Goal: Information Seeking & Learning: Understand process/instructions

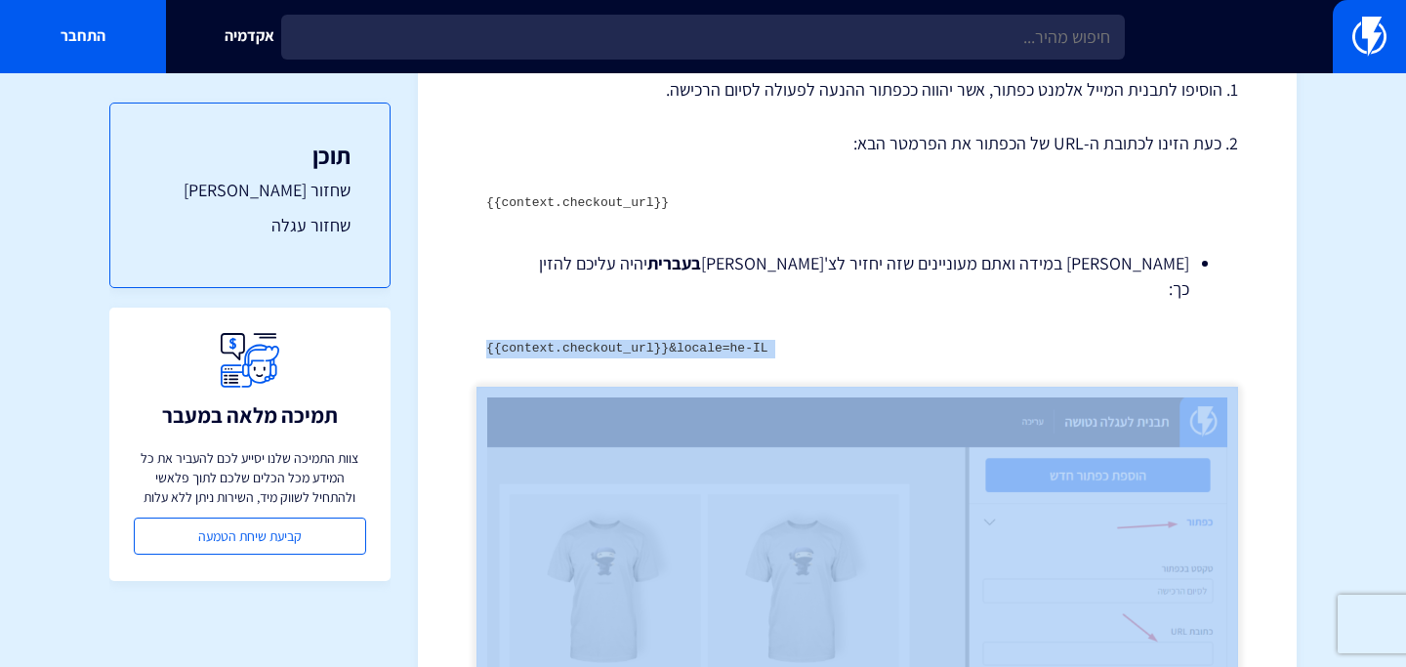
click at [733, 341] on code "{{context.checkout_url}}&locale=he-IL" at bounding box center [627, 348] width 282 height 15
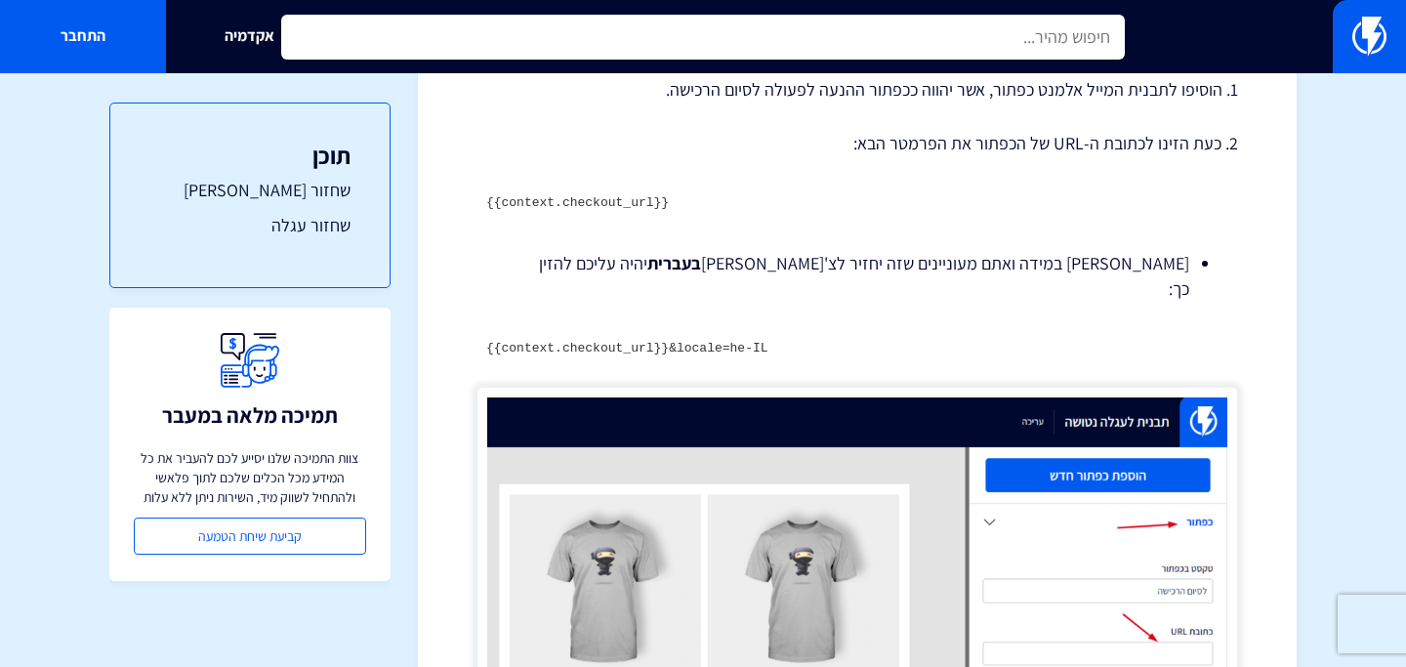
click at [671, 42] on input "text" at bounding box center [703, 37] width 844 height 45
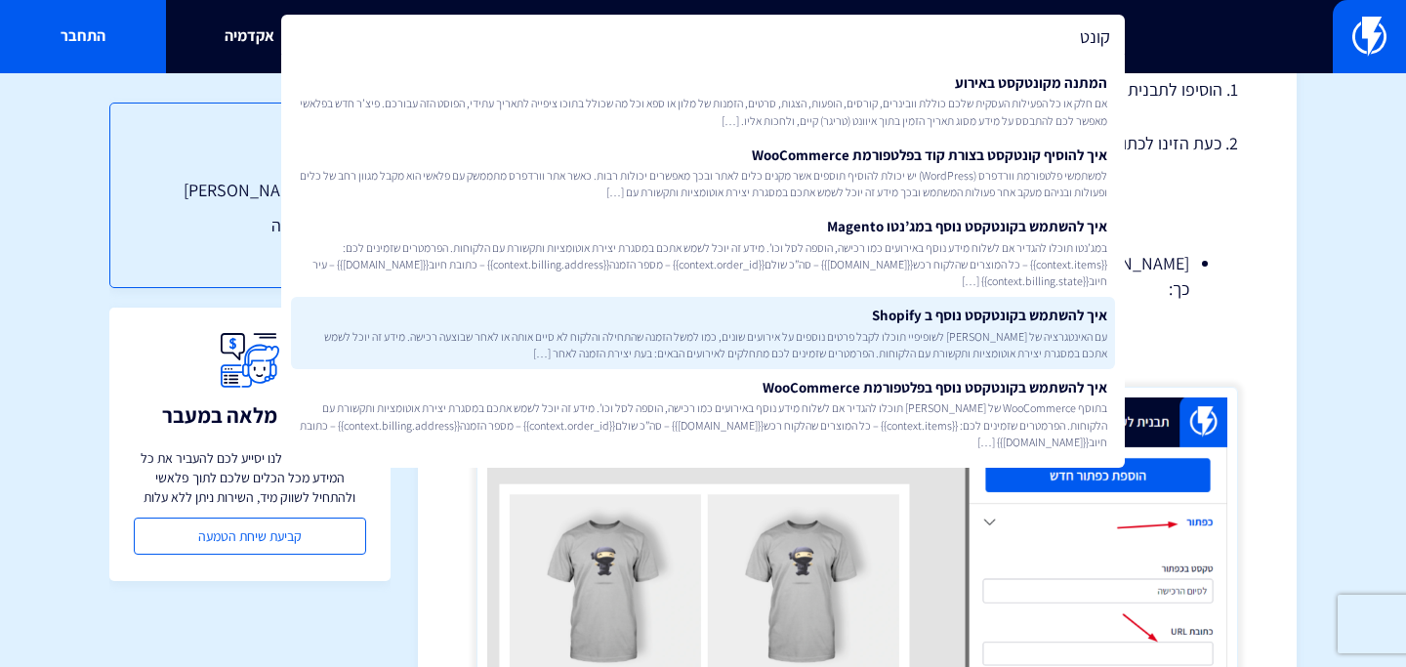
type input "קונט"
click at [729, 304] on link "איך להשתמש בקונטקסט נוסף ב Shopify עם האינטגרציה של [PERSON_NAME] לשופיפיי תוכל…" at bounding box center [703, 333] width 824 height 72
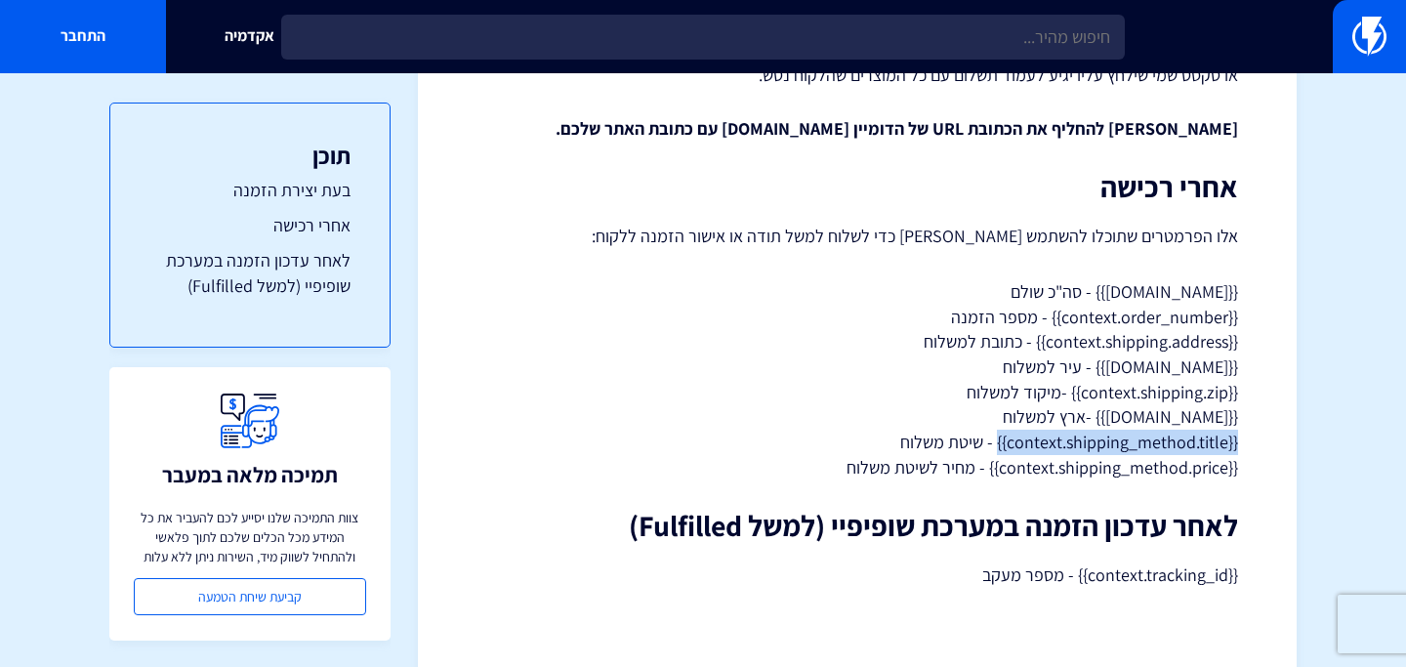
drag, startPoint x: 998, startPoint y: 444, endPoint x: 1246, endPoint y: 437, distance: 248.1
click at [1246, 437] on div "מרכז תמיכה אינטגרציות חיבור לאתרי מסחר איך להשתמש בקונטקסט נוסף ב Shopify מידע …" at bounding box center [857, 112] width 879 height 1129
copy p "{{context.shipping_method.title}}"
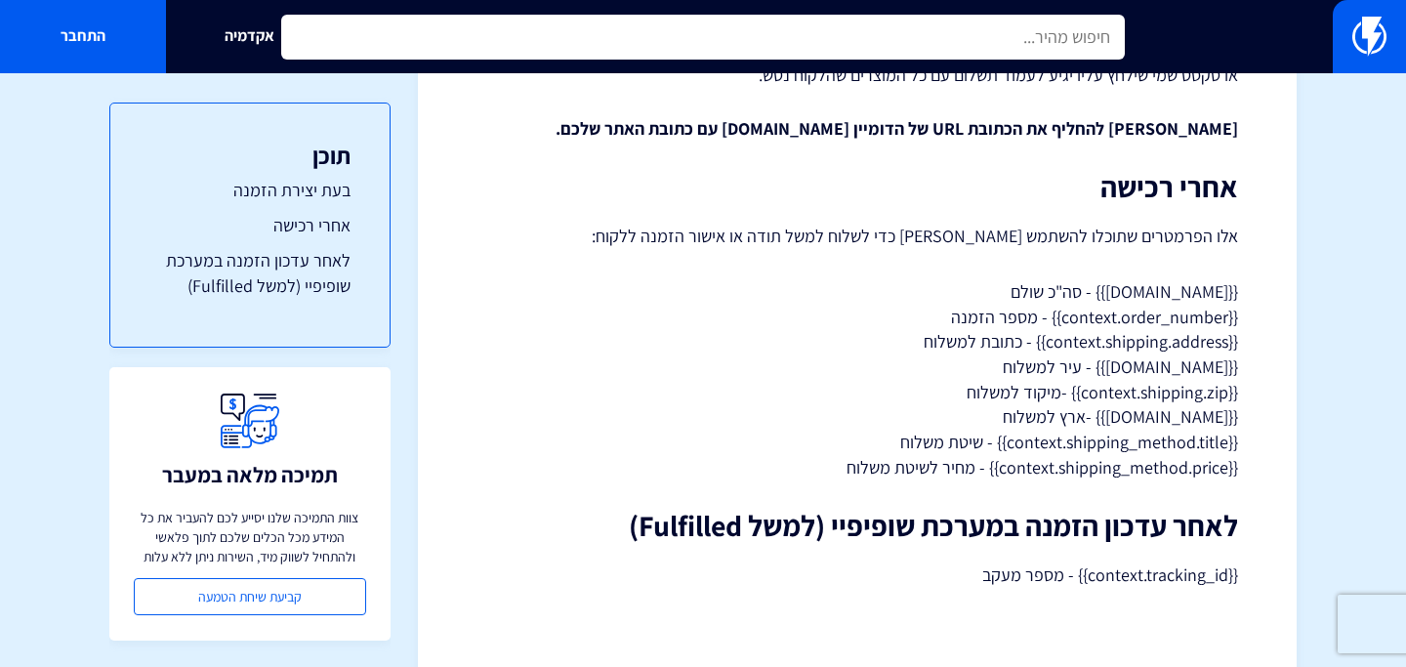
click at [697, 33] on input "text" at bounding box center [703, 37] width 844 height 45
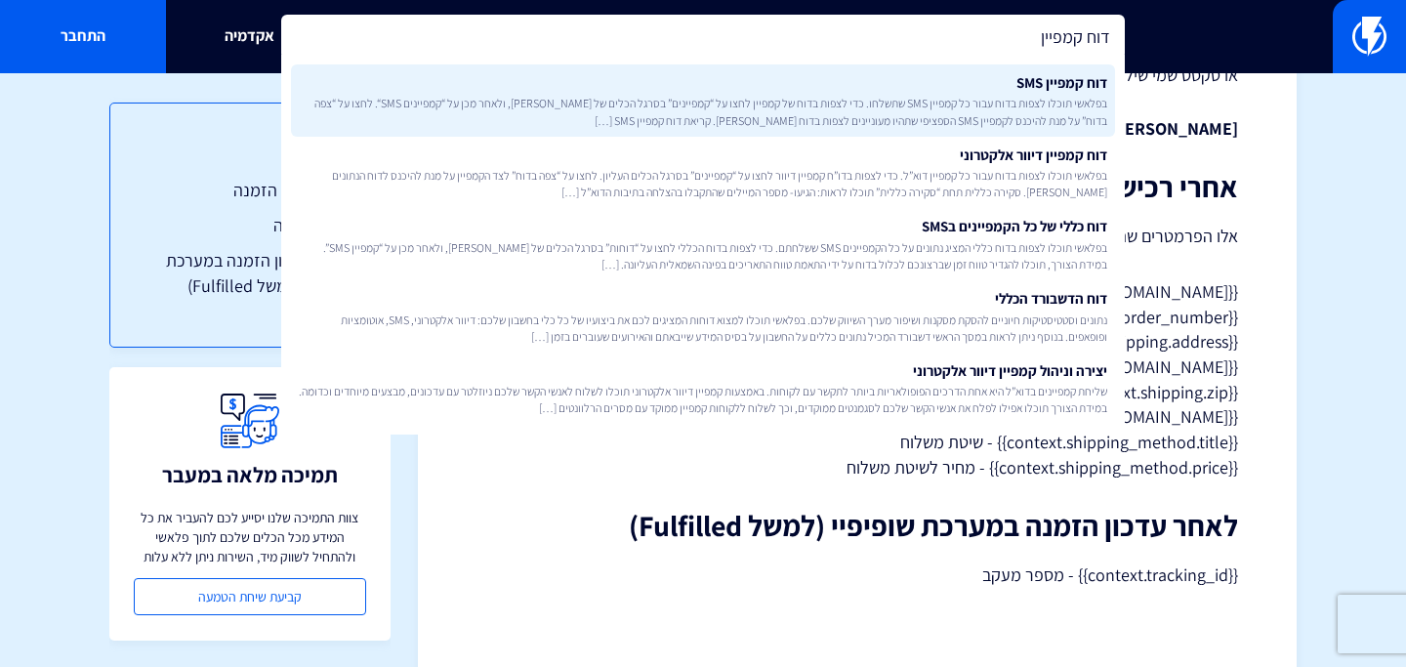
type input "דוח קמפיין"
click at [686, 89] on link "דוח קמפיין SMS בפלאשי תוכלו לצפות בדוח עבור כל קמפיין SMS שתשלחו. כדי לצפות בדו…" at bounding box center [703, 100] width 824 height 72
